Goal: Transaction & Acquisition: Purchase product/service

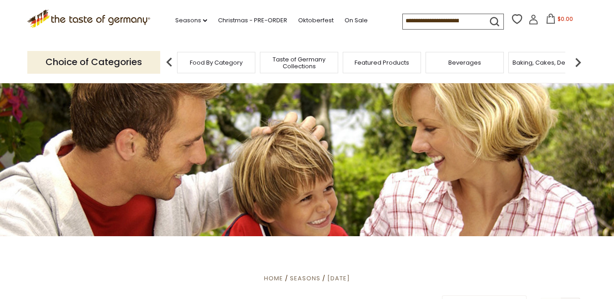
click at [225, 66] on span "Food By Category" at bounding box center [216, 62] width 53 height 7
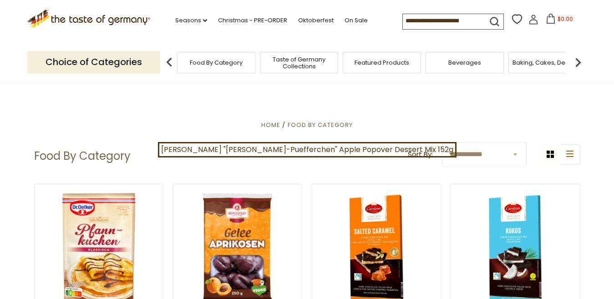
click at [403, 20] on input at bounding box center [441, 20] width 77 height 13
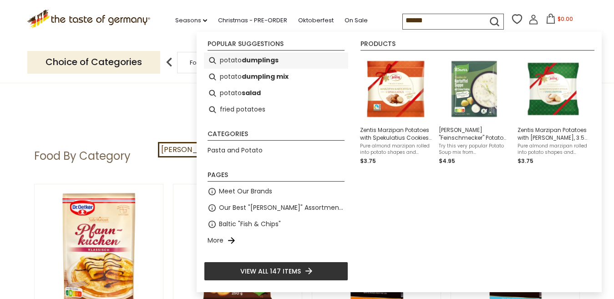
click at [250, 59] on b "dumplings" at bounding box center [260, 60] width 37 height 10
type input "**********"
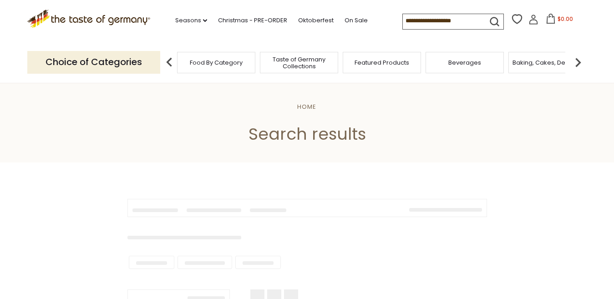
type input "**********"
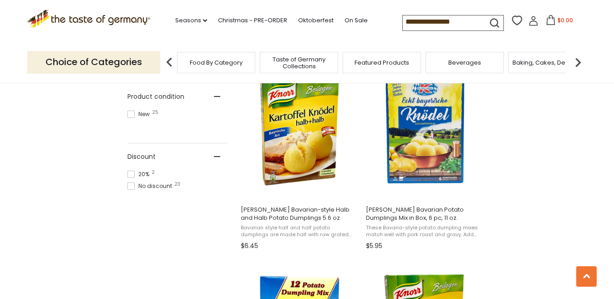
scroll to position [571, 0]
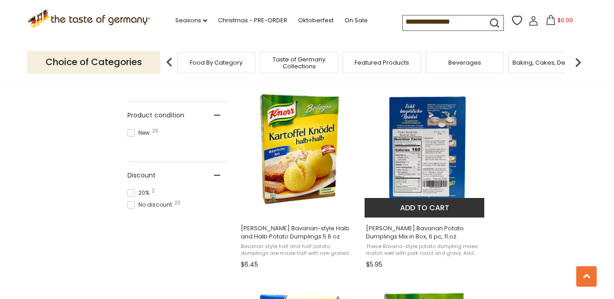
click at [418, 152] on img "Dr. Knoll Bavarian Potato Dumplings Mix in Box, 6 pc, 11 oz." at bounding box center [425, 149] width 121 height 121
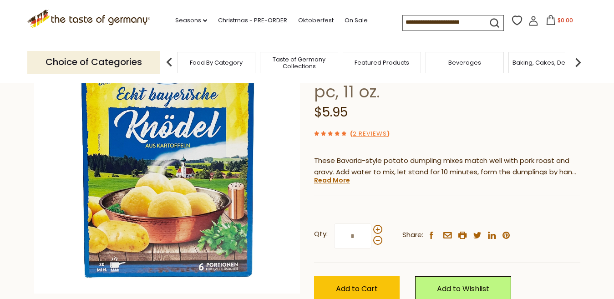
scroll to position [146, 0]
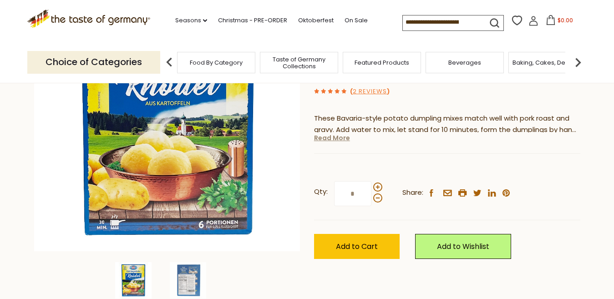
click at [322, 133] on link "Read More" at bounding box center [332, 137] width 36 height 9
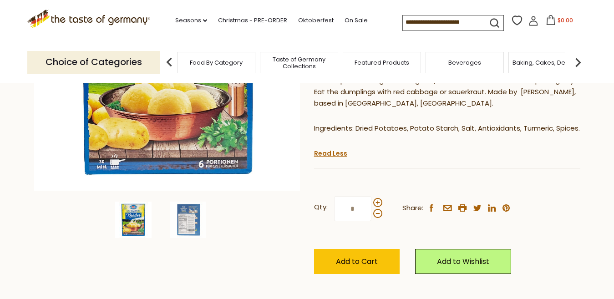
scroll to position [231, 0]
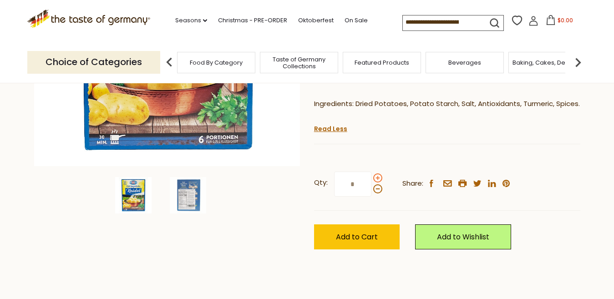
click at [377, 174] on span at bounding box center [377, 178] width 9 height 9
click at [372, 172] on input "*" at bounding box center [352, 184] width 37 height 25
click at [376, 184] on span at bounding box center [377, 188] width 9 height 9
click at [372, 172] on input "*" at bounding box center [352, 184] width 37 height 25
click at [378, 174] on span at bounding box center [377, 178] width 9 height 9
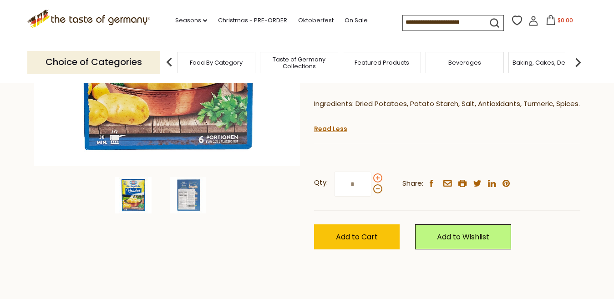
click at [372, 172] on input "*" at bounding box center [352, 184] width 37 height 25
click at [378, 174] on span at bounding box center [377, 178] width 9 height 9
click at [372, 172] on input "*" at bounding box center [352, 184] width 37 height 25
click at [378, 184] on span at bounding box center [377, 188] width 9 height 9
click at [372, 172] on input "*" at bounding box center [352, 184] width 37 height 25
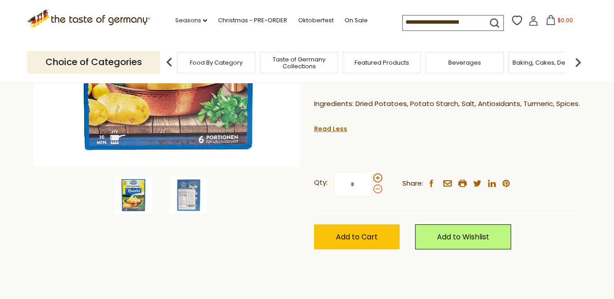
type input "*"
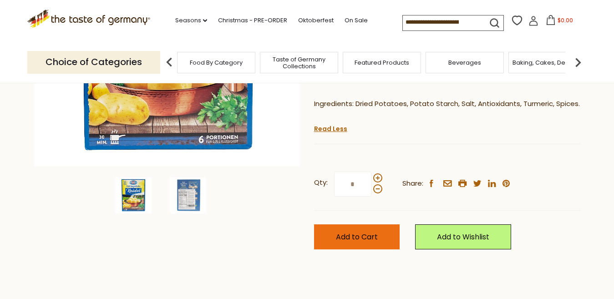
click at [351, 232] on span "Add to Cart" at bounding box center [357, 237] width 42 height 10
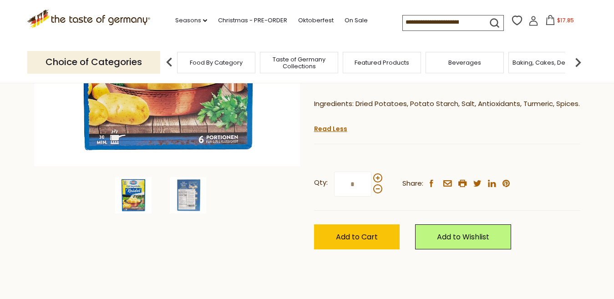
click at [404, 21] on input at bounding box center [441, 21] width 77 height 13
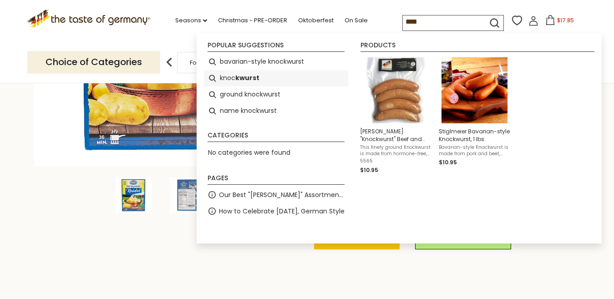
click at [233, 77] on li "knoc kwurst" at bounding box center [276, 78] width 144 height 16
type input "**********"
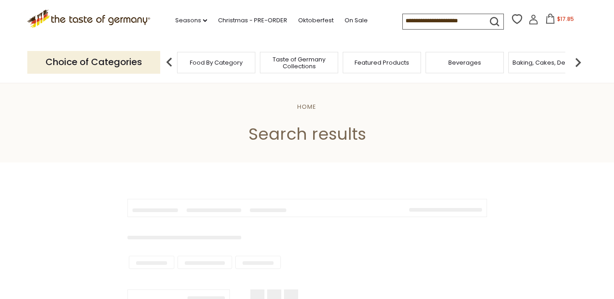
type input "**********"
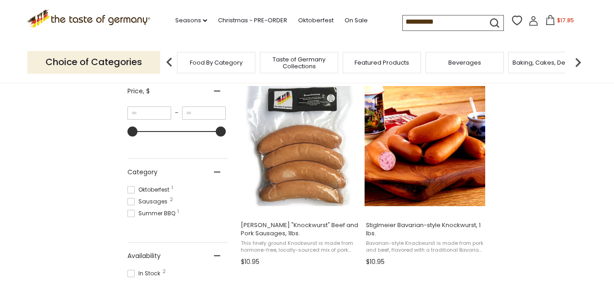
scroll to position [134, 0]
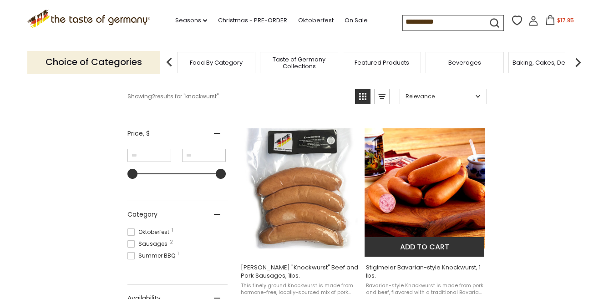
click at [440, 187] on img "Stiglmeier Bavarian-style Knockwurst, 1 lbs." at bounding box center [425, 188] width 121 height 121
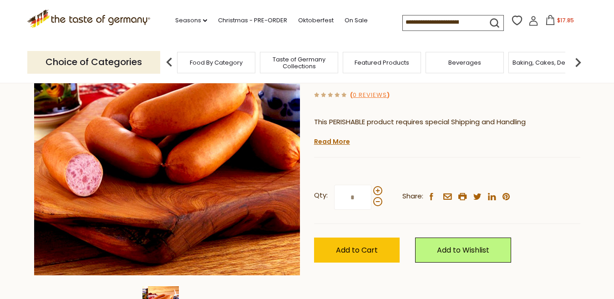
scroll to position [146, 0]
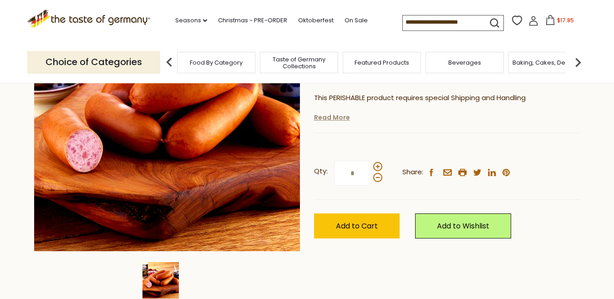
click at [328, 120] on link "Read More" at bounding box center [332, 117] width 36 height 9
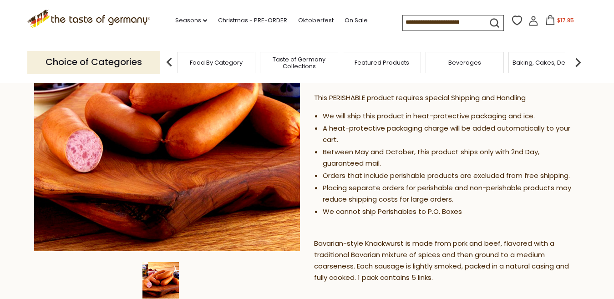
click at [414, 20] on input at bounding box center [441, 21] width 77 height 13
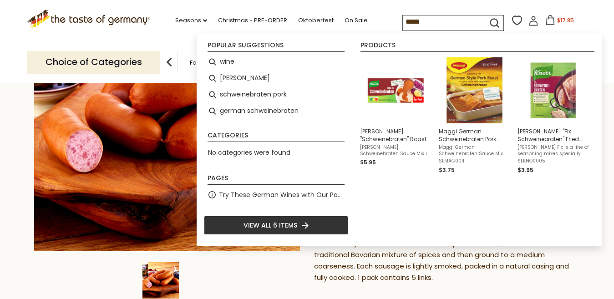
click at [429, 15] on input "*****" at bounding box center [441, 21] width 77 height 13
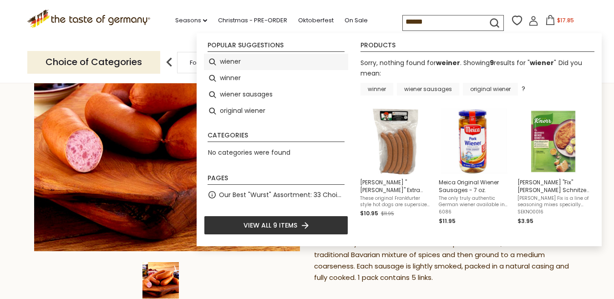
click at [227, 59] on li "wiener" at bounding box center [276, 62] width 144 height 16
type input "******"
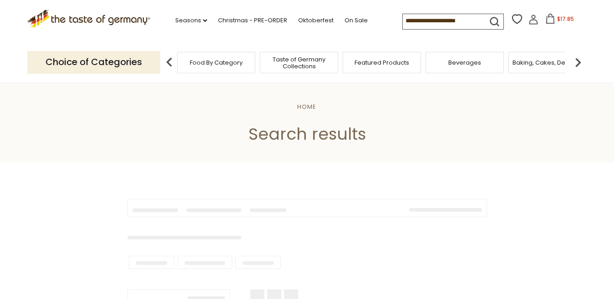
type input "******"
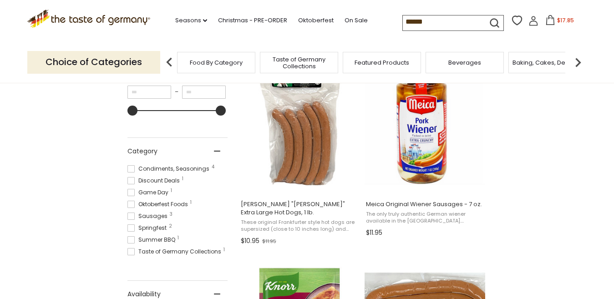
scroll to position [155, 0]
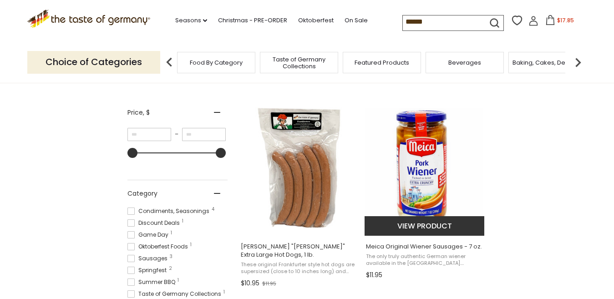
click at [410, 226] on button "View product" at bounding box center [425, 226] width 120 height 20
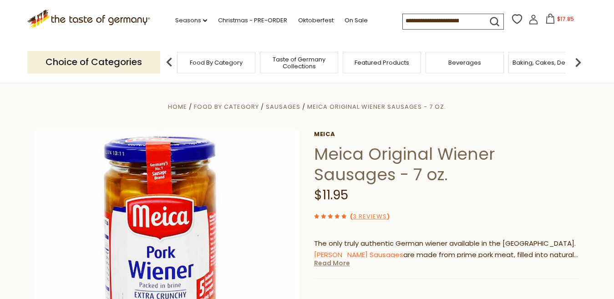
click at [333, 266] on link "Read More" at bounding box center [332, 263] width 36 height 9
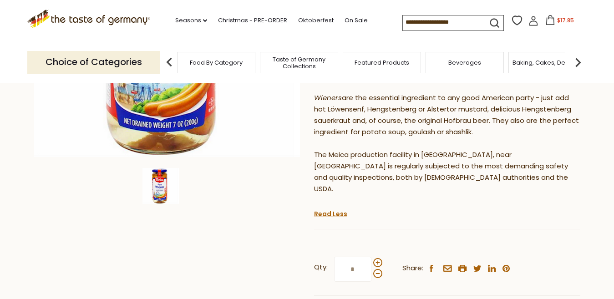
scroll to position [261, 0]
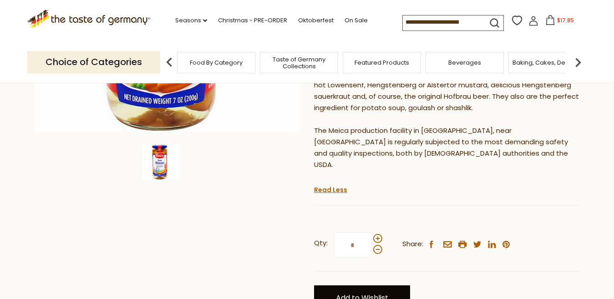
click at [371, 286] on link "Add to Wishlist" at bounding box center [362, 298] width 96 height 25
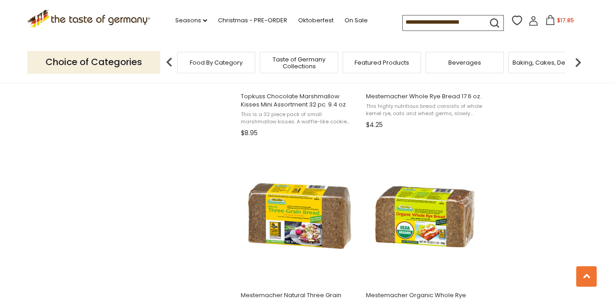
scroll to position [1058, 0]
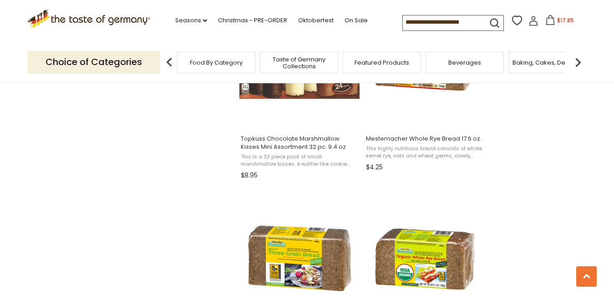
click at [437, 18] on input at bounding box center [441, 21] width 77 height 13
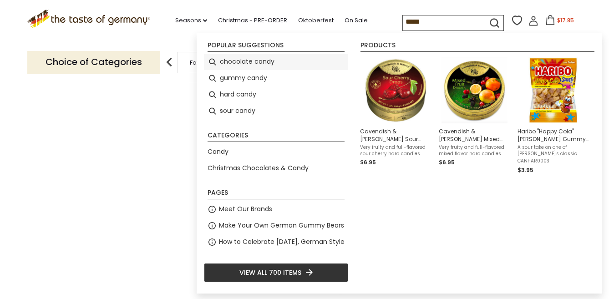
click at [237, 56] on li "chocolate candy" at bounding box center [276, 62] width 144 height 16
type input "**********"
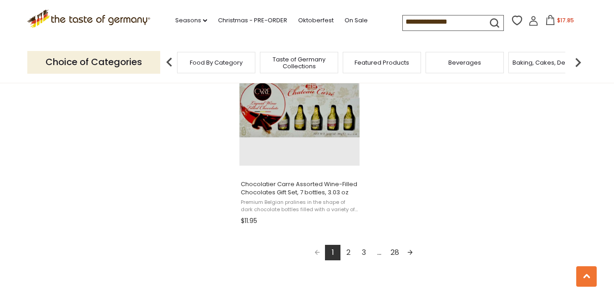
scroll to position [1620, 0]
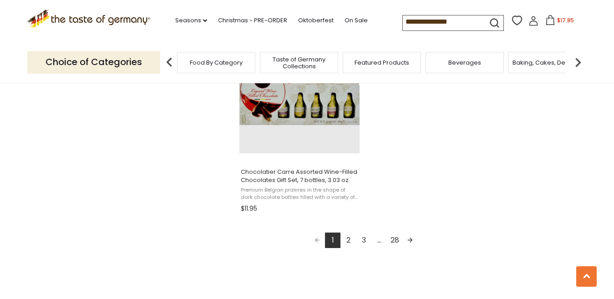
click at [347, 243] on link "2" at bounding box center [348, 240] width 15 height 15
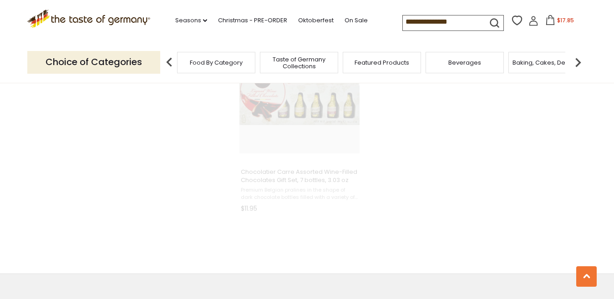
scroll to position [1480, 0]
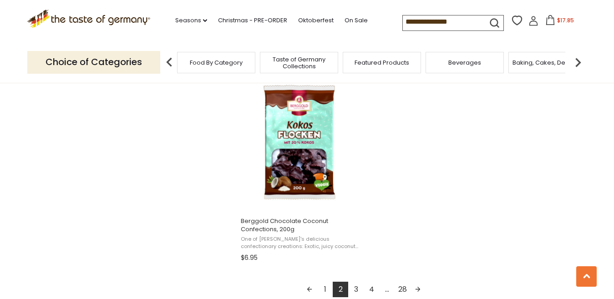
scroll to position [1584, 0]
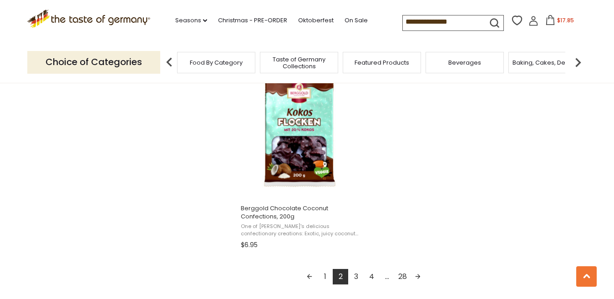
click at [356, 278] on link "3" at bounding box center [355, 276] width 15 height 15
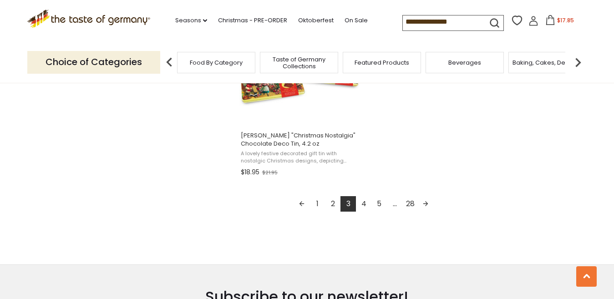
scroll to position [1663, 0]
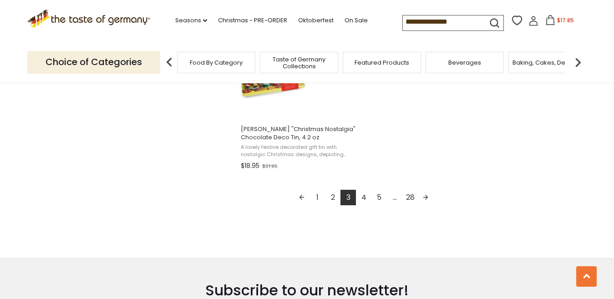
click at [363, 198] on link "4" at bounding box center [363, 197] width 15 height 15
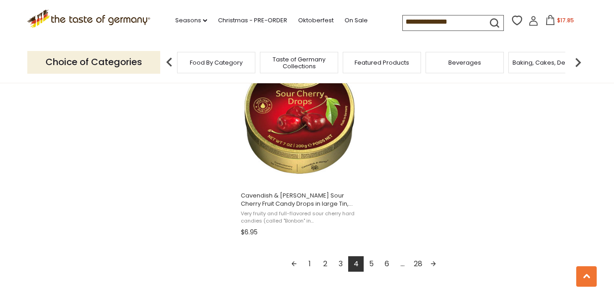
scroll to position [1664, 0]
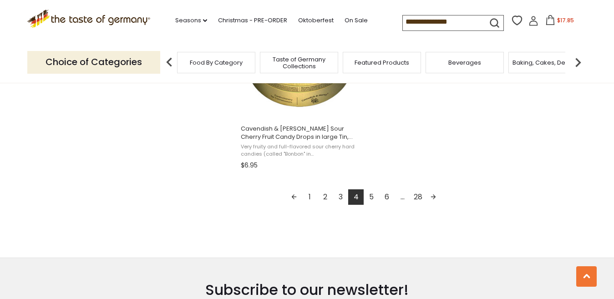
click at [549, 26] on button "$17.85" at bounding box center [560, 22] width 39 height 14
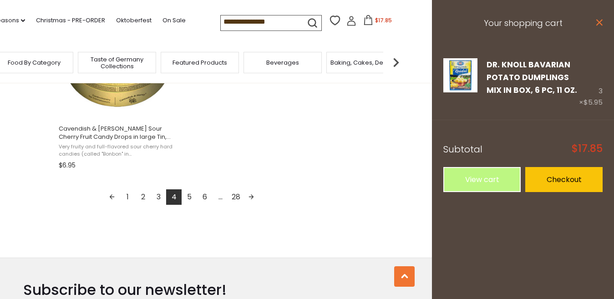
click at [599, 22] on icon at bounding box center [600, 22] width 6 height 6
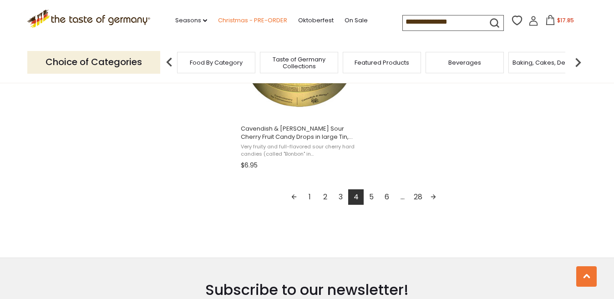
drag, startPoint x: 462, startPoint y: 18, endPoint x: 232, endPoint y: 21, distance: 230.0
click at [242, 21] on div ".st0{fill:#EDD300;} .st1{fill:#D33E21;} .st0{fill:#EDD300;} .st1{fill:#D33E21;}…" at bounding box center [307, 21] width 560 height 42
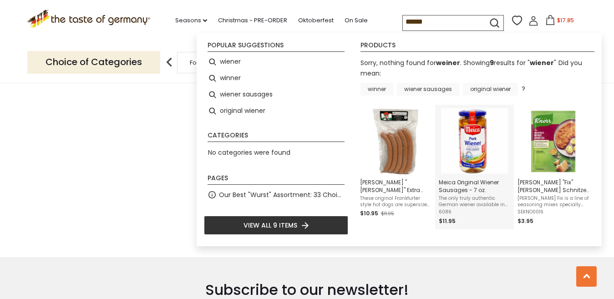
type input "******"
click at [471, 155] on img "Meica Original Wiener Sausages - 7 oz." at bounding box center [474, 141] width 67 height 66
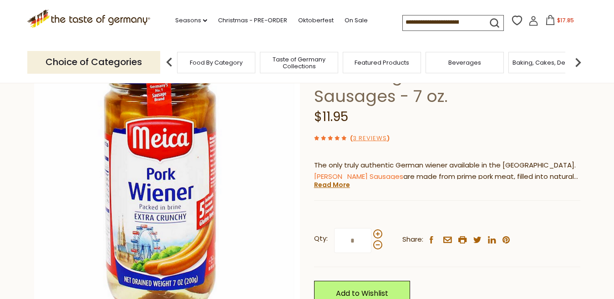
scroll to position [115, 0]
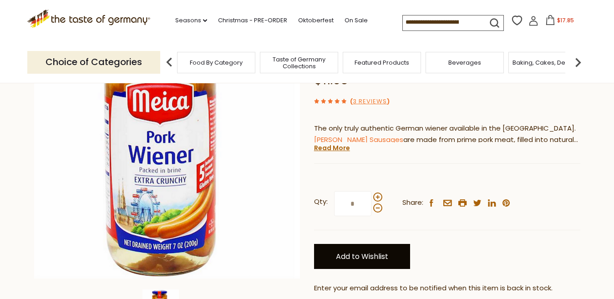
click at [359, 258] on link "Add to Wishlist" at bounding box center [362, 256] width 96 height 25
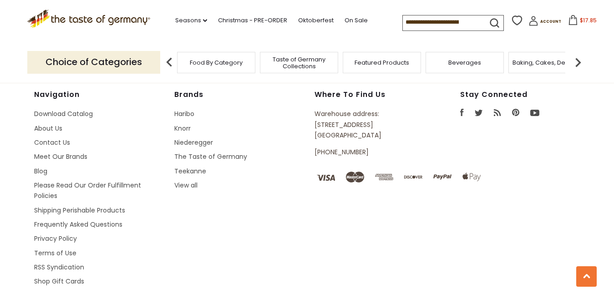
scroll to position [1685, 0]
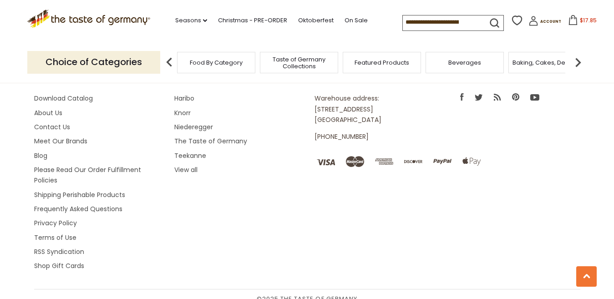
click at [568, 22] on icon at bounding box center [573, 20] width 10 height 10
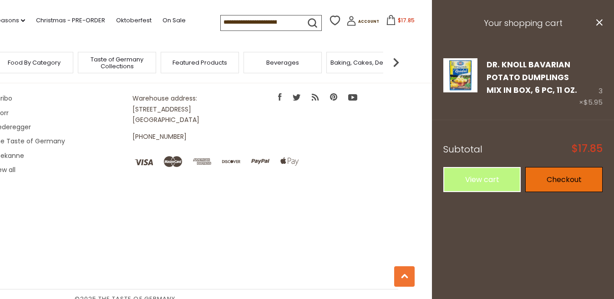
click at [560, 183] on link "Checkout" at bounding box center [564, 179] width 77 height 25
